Goal: Task Accomplishment & Management: Manage account settings

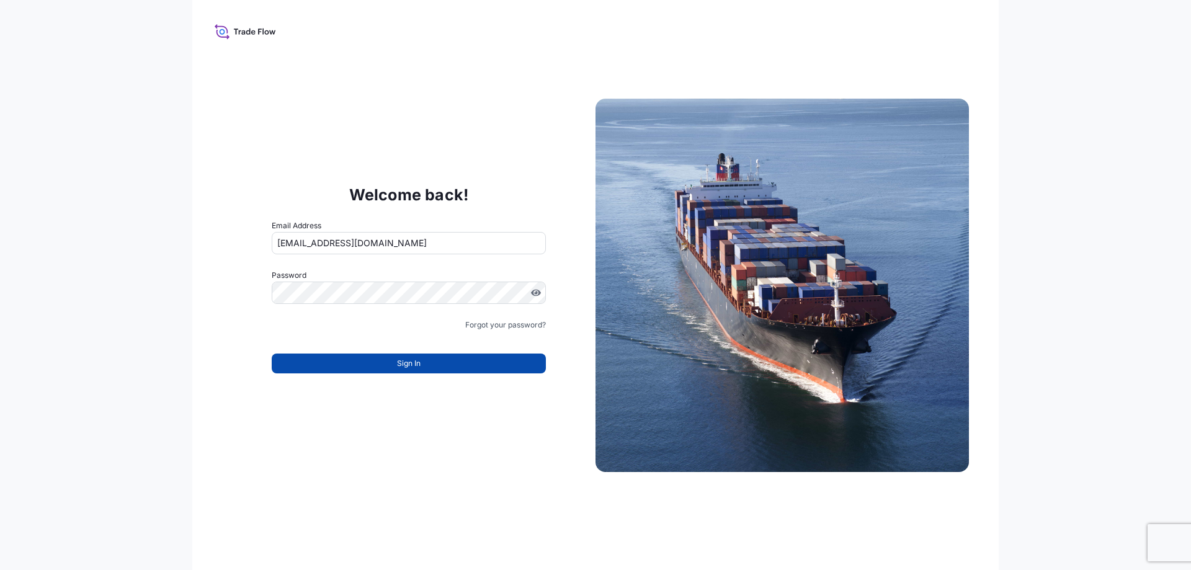
click at [395, 360] on button "Sign In" at bounding box center [409, 363] width 274 height 20
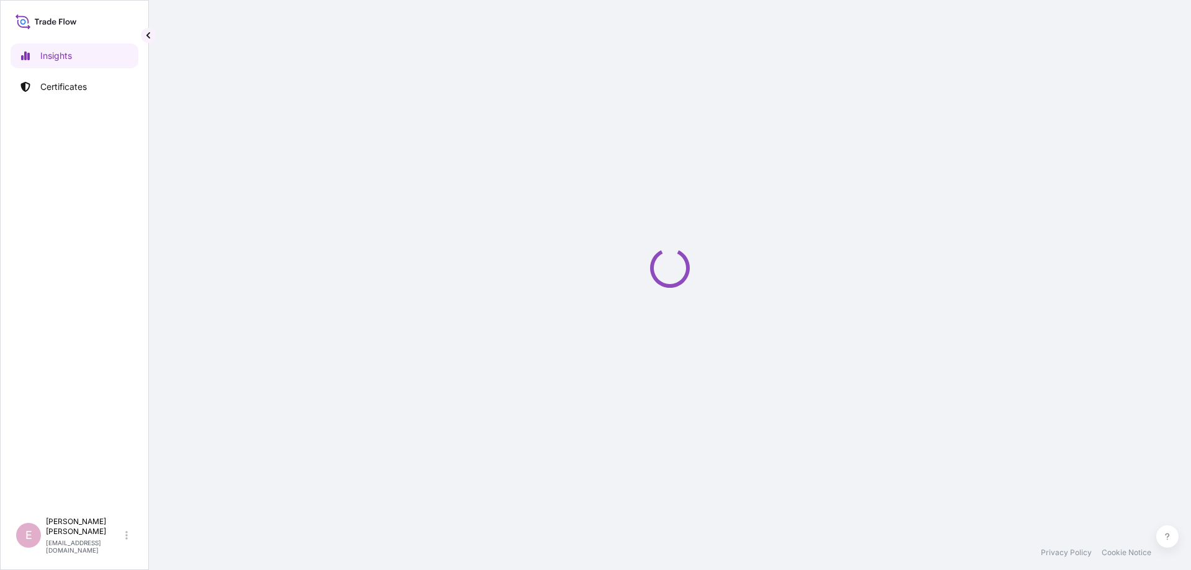
select select "2025"
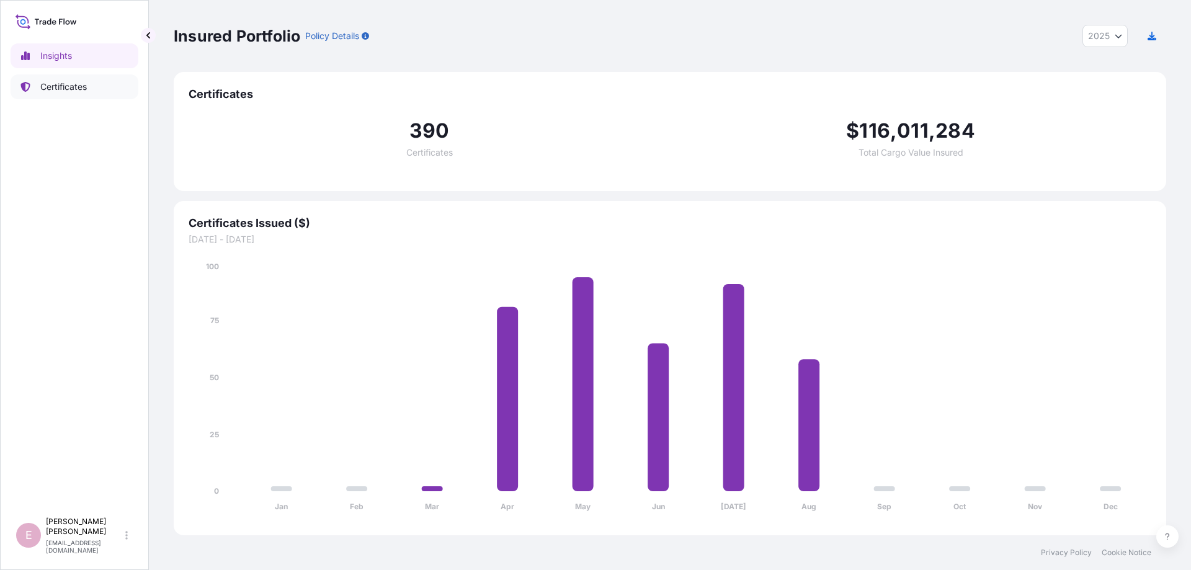
click at [61, 84] on p "Certificates" at bounding box center [63, 87] width 47 height 12
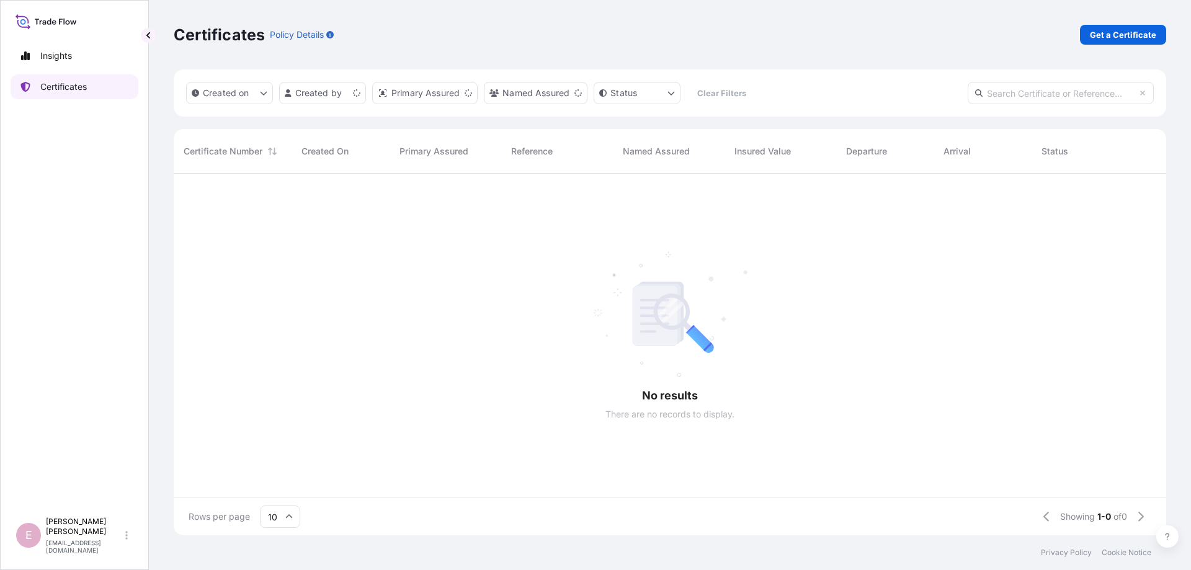
scroll to position [368, 992]
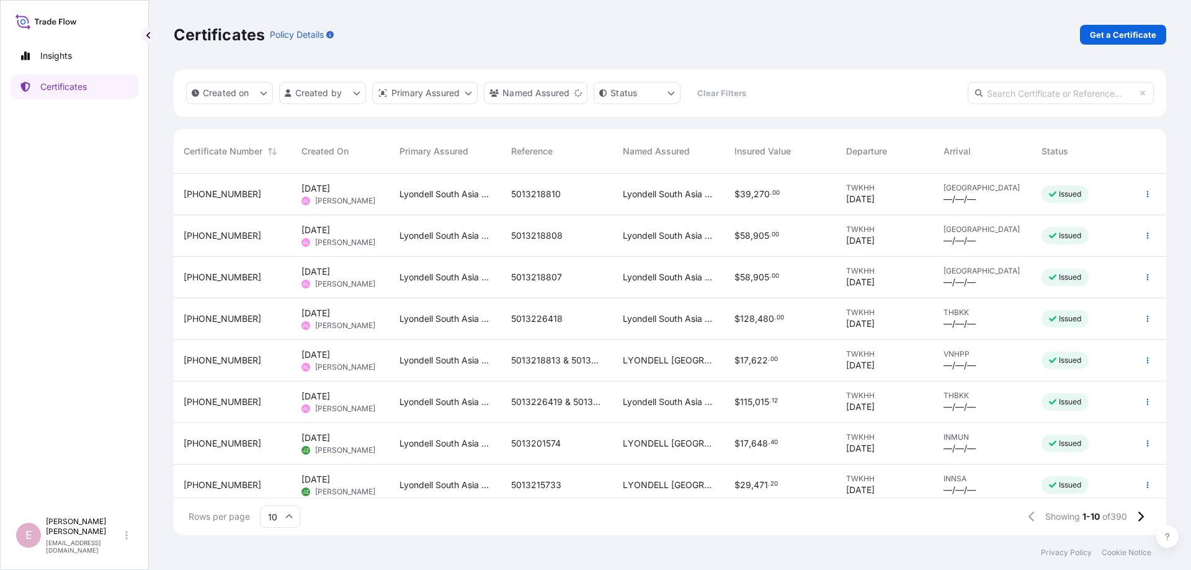
click at [279, 522] on input "10" at bounding box center [280, 516] width 40 height 22
click at [288, 482] on div "50" at bounding box center [280, 483] width 30 height 24
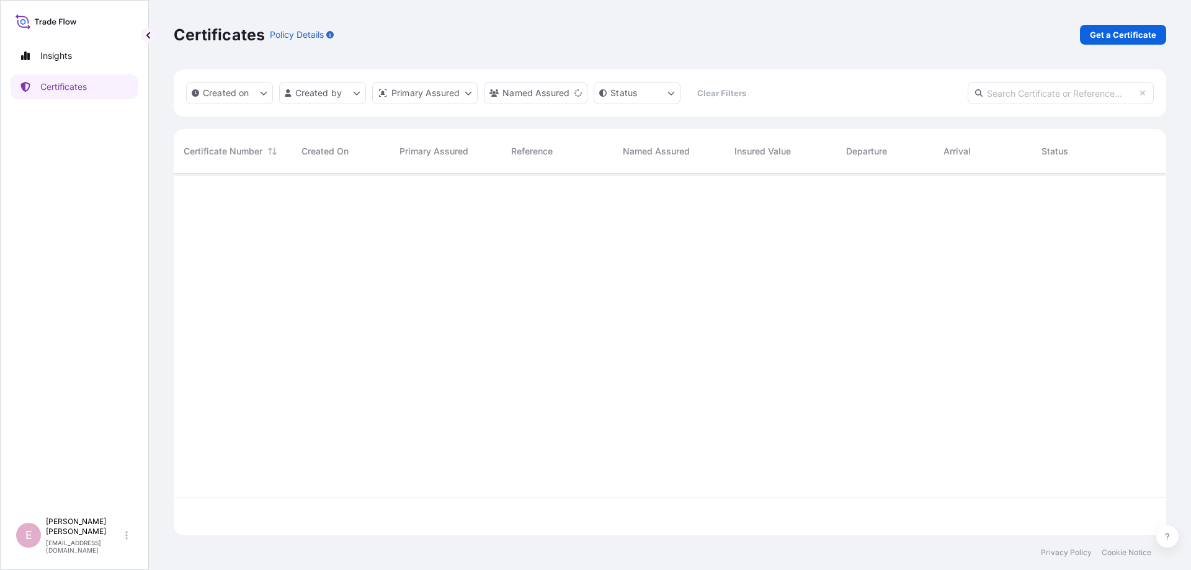
click at [1004, 91] on input "text" at bounding box center [1060, 93] width 186 height 22
paste input "[PHONE_NUMBER]"
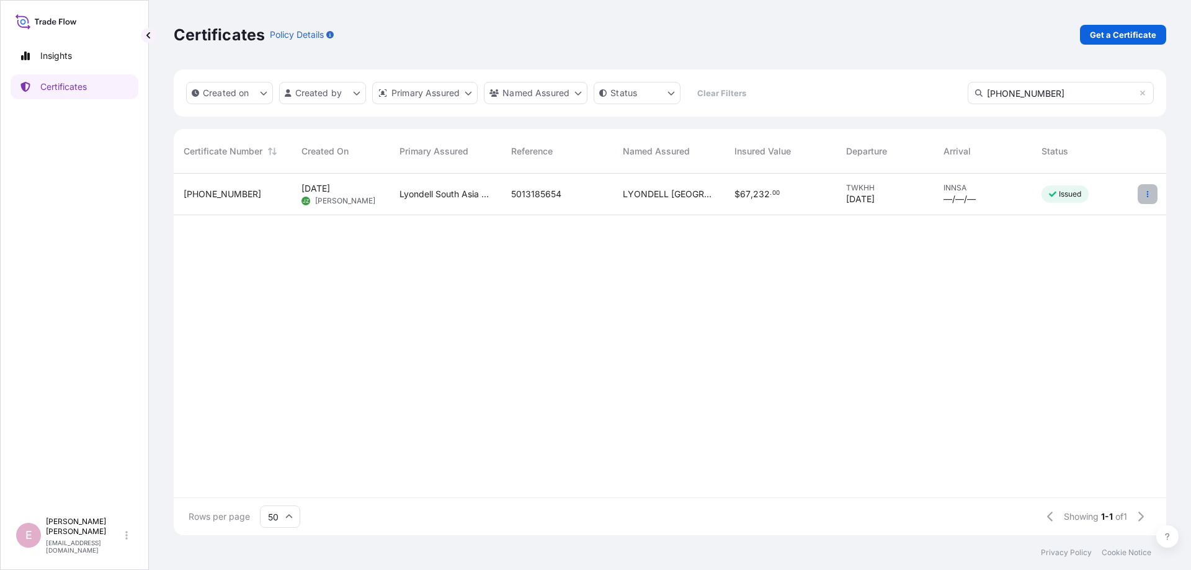
type input "[PHONE_NUMBER]"
click at [1148, 194] on icon "button" at bounding box center [1146, 193] width 7 height 7
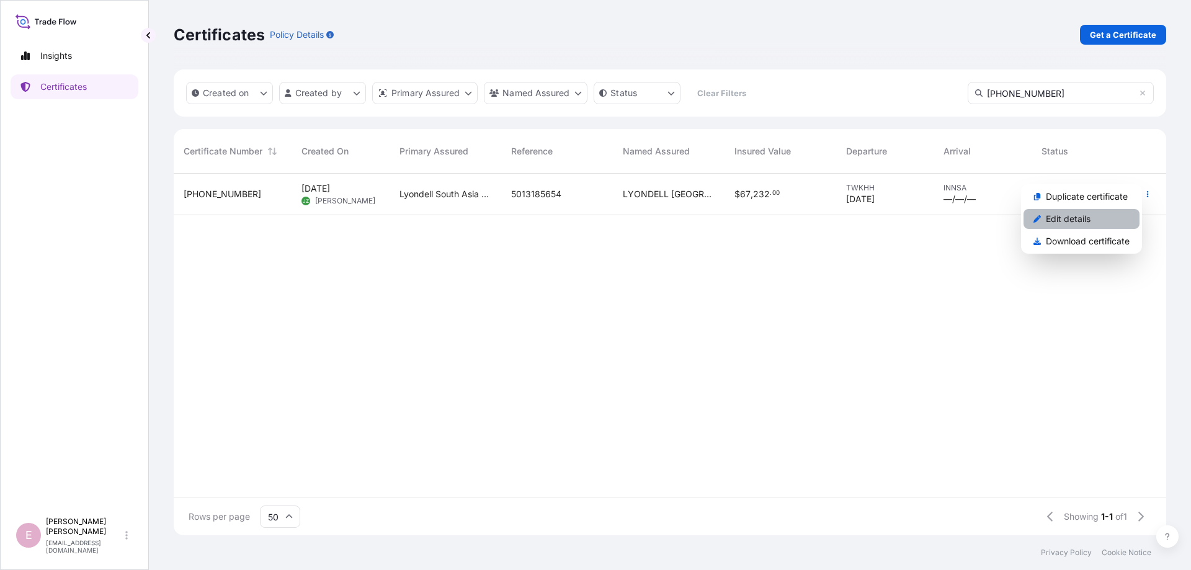
click at [1060, 222] on p "Edit details" at bounding box center [1067, 219] width 45 height 12
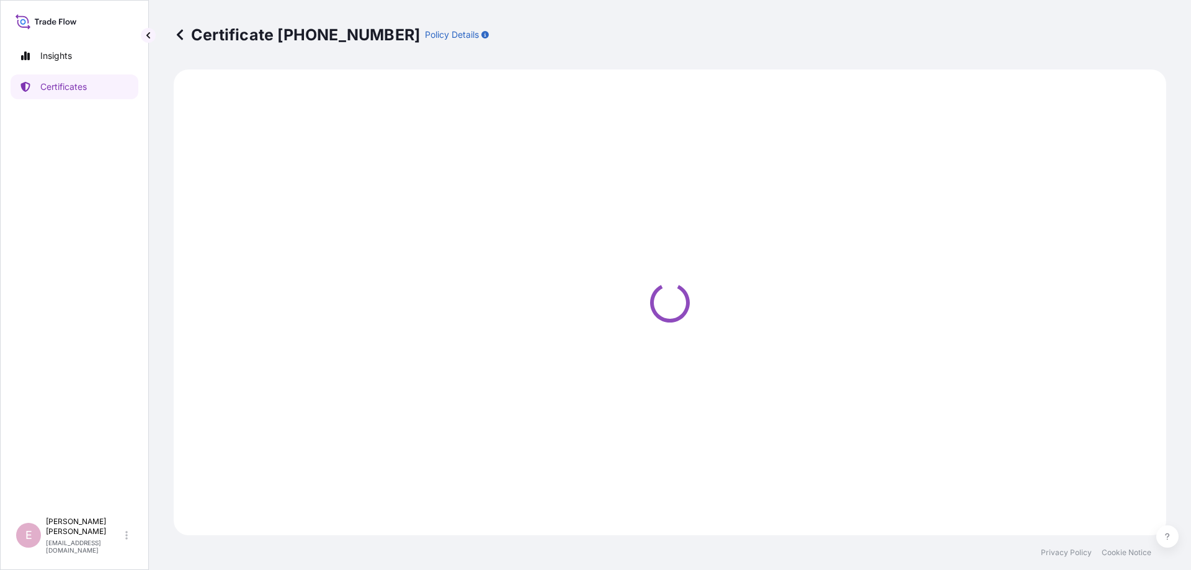
select select "Sea"
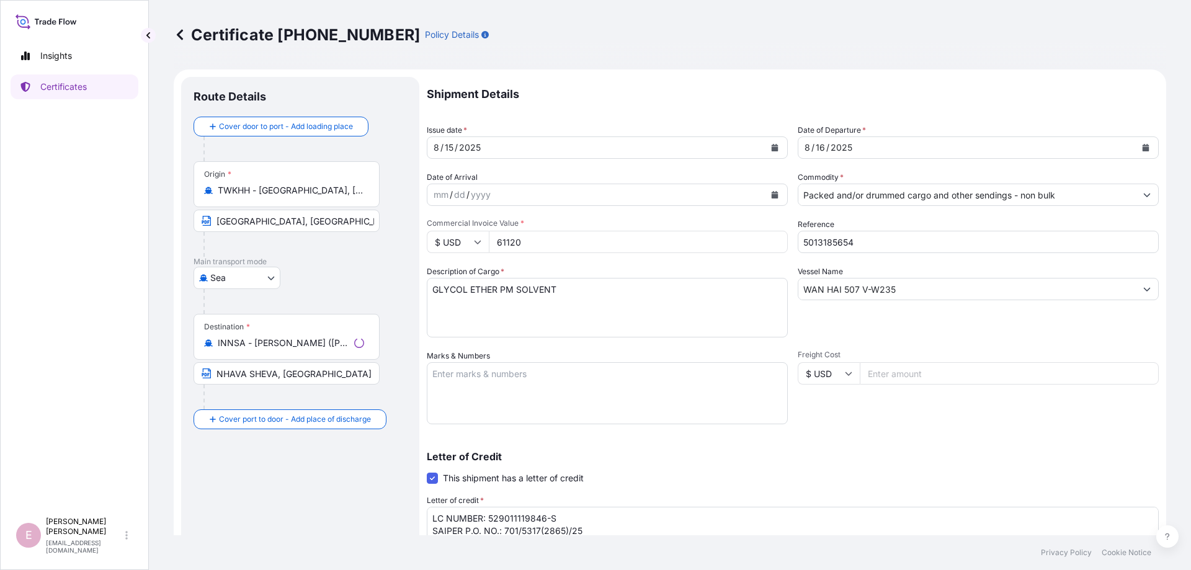
select select "32022"
click at [778, 146] on button "Calendar" at bounding box center [775, 148] width 20 height 20
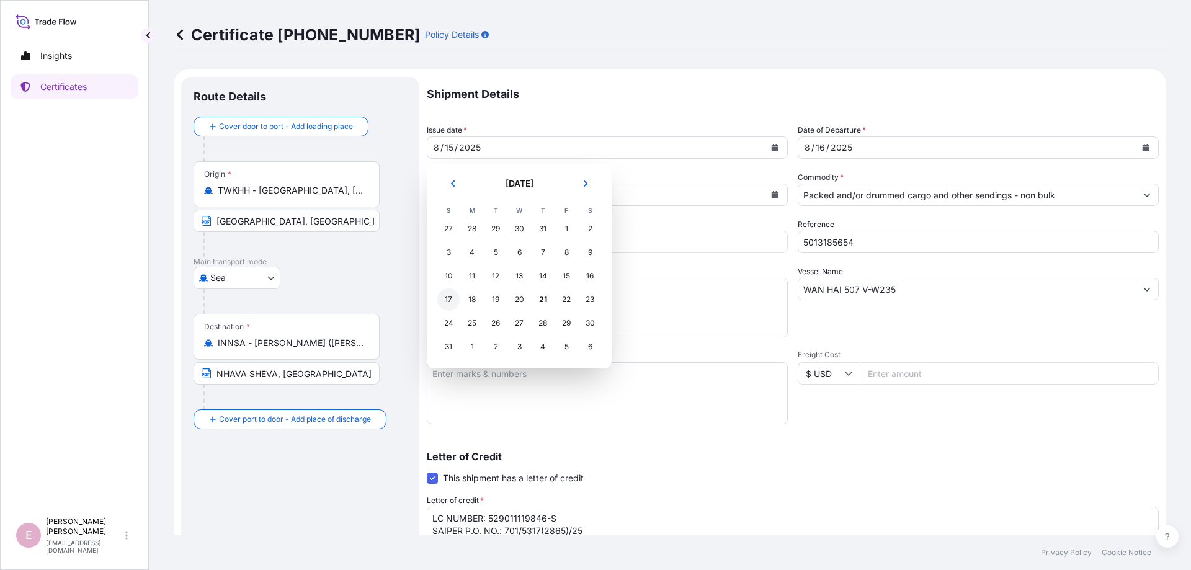
click at [450, 301] on div "17" at bounding box center [448, 299] width 22 height 22
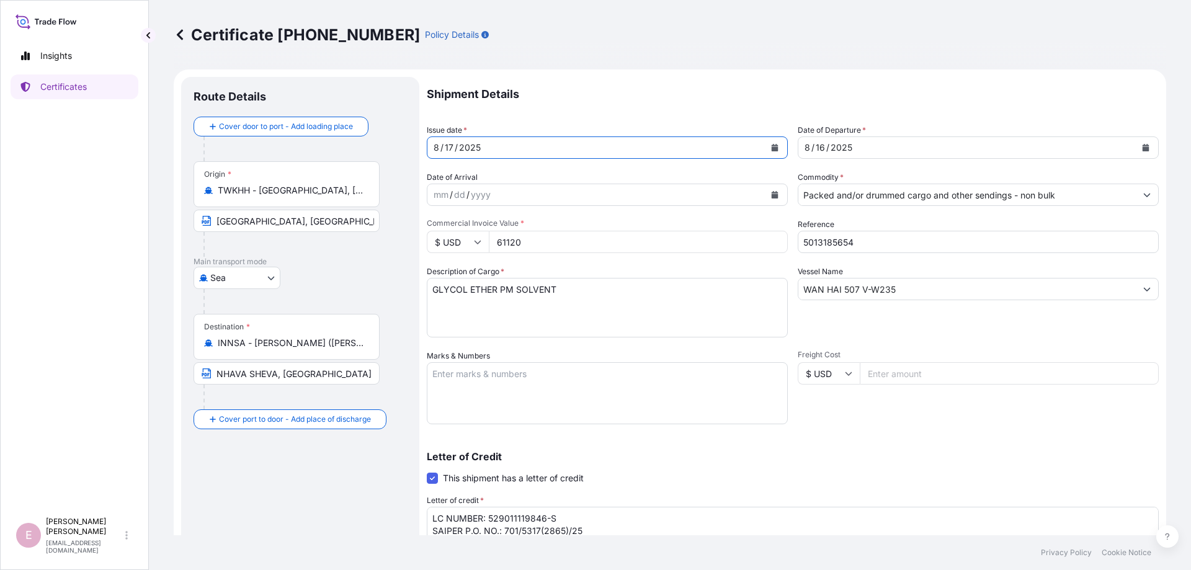
click at [1150, 148] on button "Calendar" at bounding box center [1145, 148] width 20 height 20
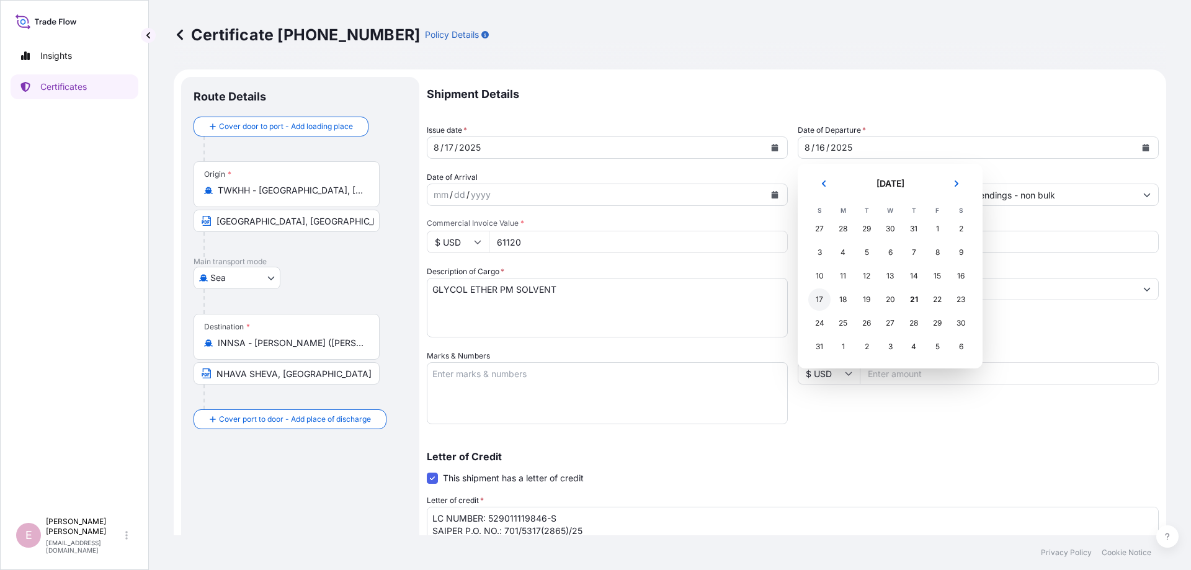
click at [825, 300] on div "17" at bounding box center [819, 299] width 22 height 22
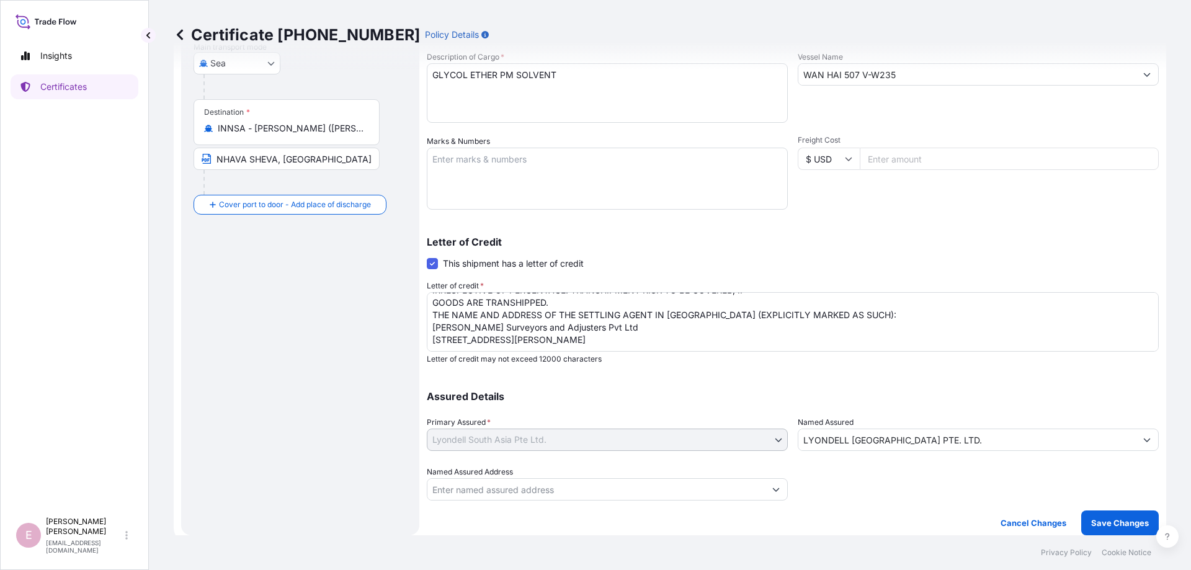
scroll to position [138, 0]
click at [479, 334] on textarea "LC NUMBER: 529011119846-S SAIPER P.O. NO.: 701/5317(2865)/25 UNTO ORDER, COVERI…" at bounding box center [793, 322] width 732 height 60
type textarea "LC NUMBER: 529011119846-S SAIPER P.O. NO.: 701/5317(2865)/25 UNTO ORDER, COVERI…"
click at [726, 391] on p "Assured Details" at bounding box center [793, 396] width 732 height 10
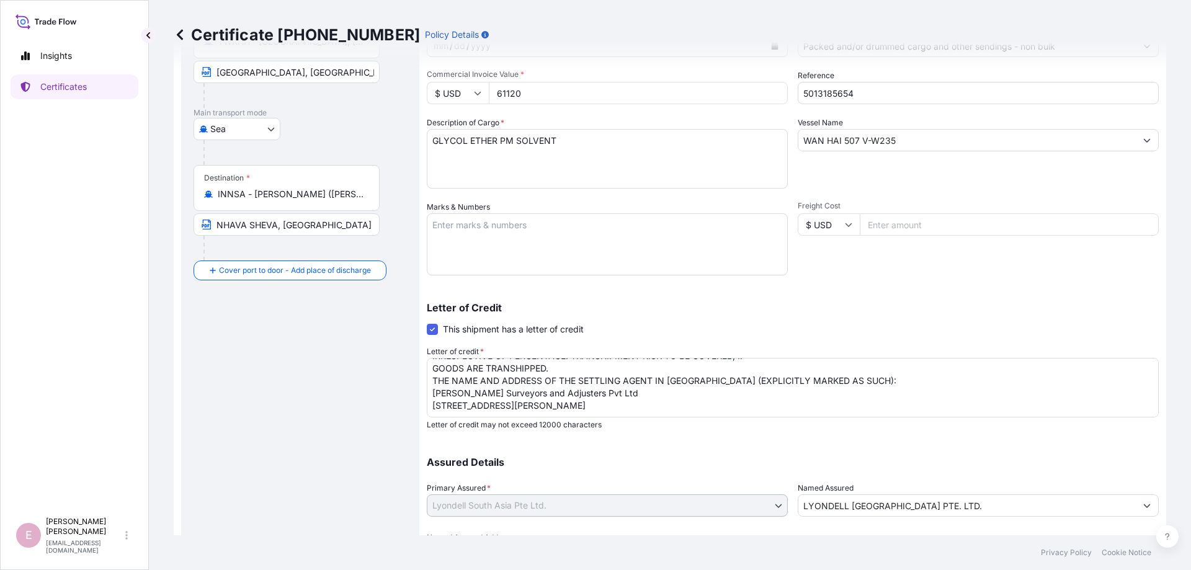
scroll to position [215, 0]
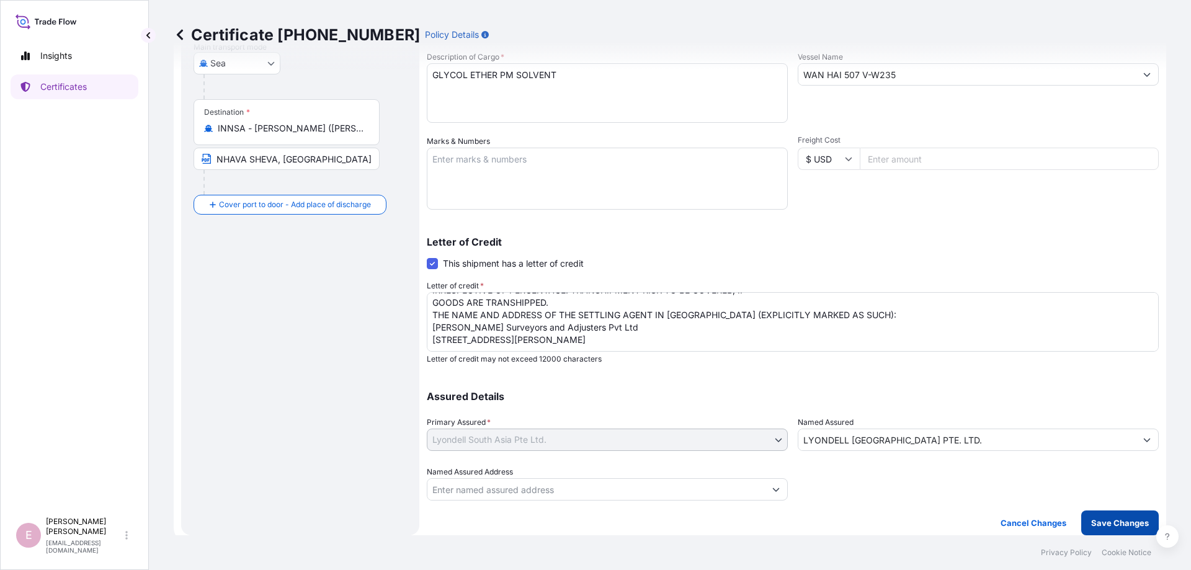
click at [1125, 522] on p "Save Changes" at bounding box center [1120, 523] width 58 height 12
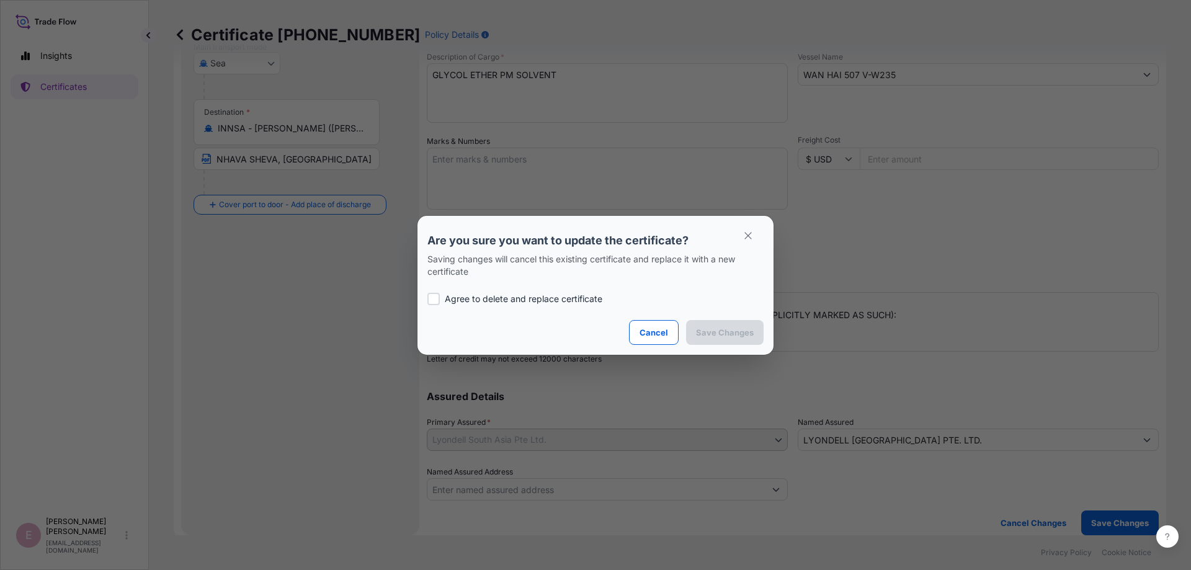
click at [435, 303] on div at bounding box center [433, 299] width 12 height 12
checkbox input "true"
click at [709, 333] on p "Save Changes" at bounding box center [725, 332] width 58 height 12
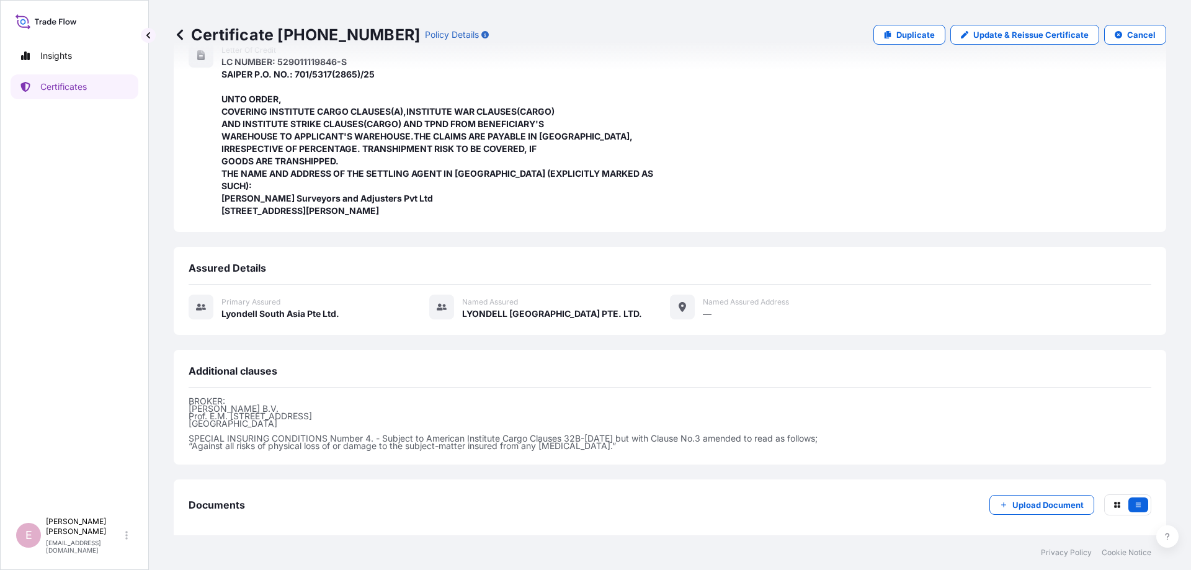
scroll to position [331, 0]
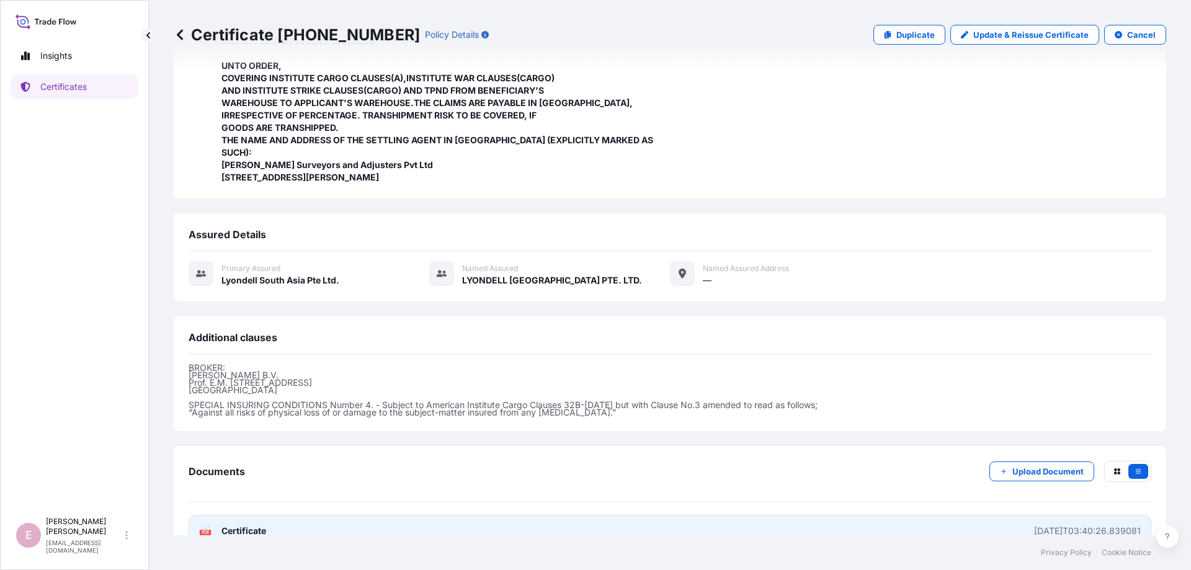
click at [236, 525] on span "Certificate" at bounding box center [243, 531] width 45 height 12
